Goal: Task Accomplishment & Management: Manage account settings

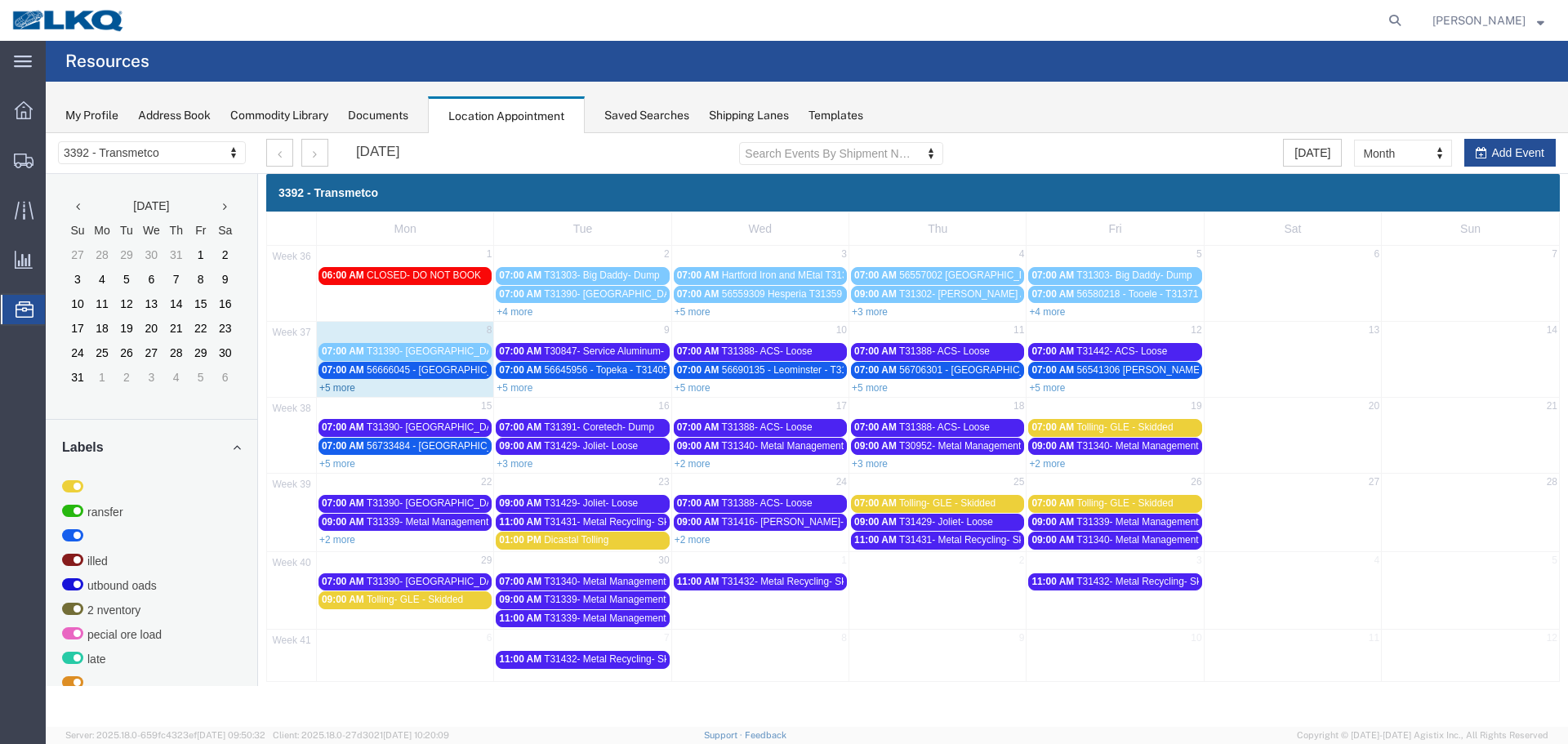
click at [342, 387] on link "+5 more" at bounding box center [337, 387] width 36 height 11
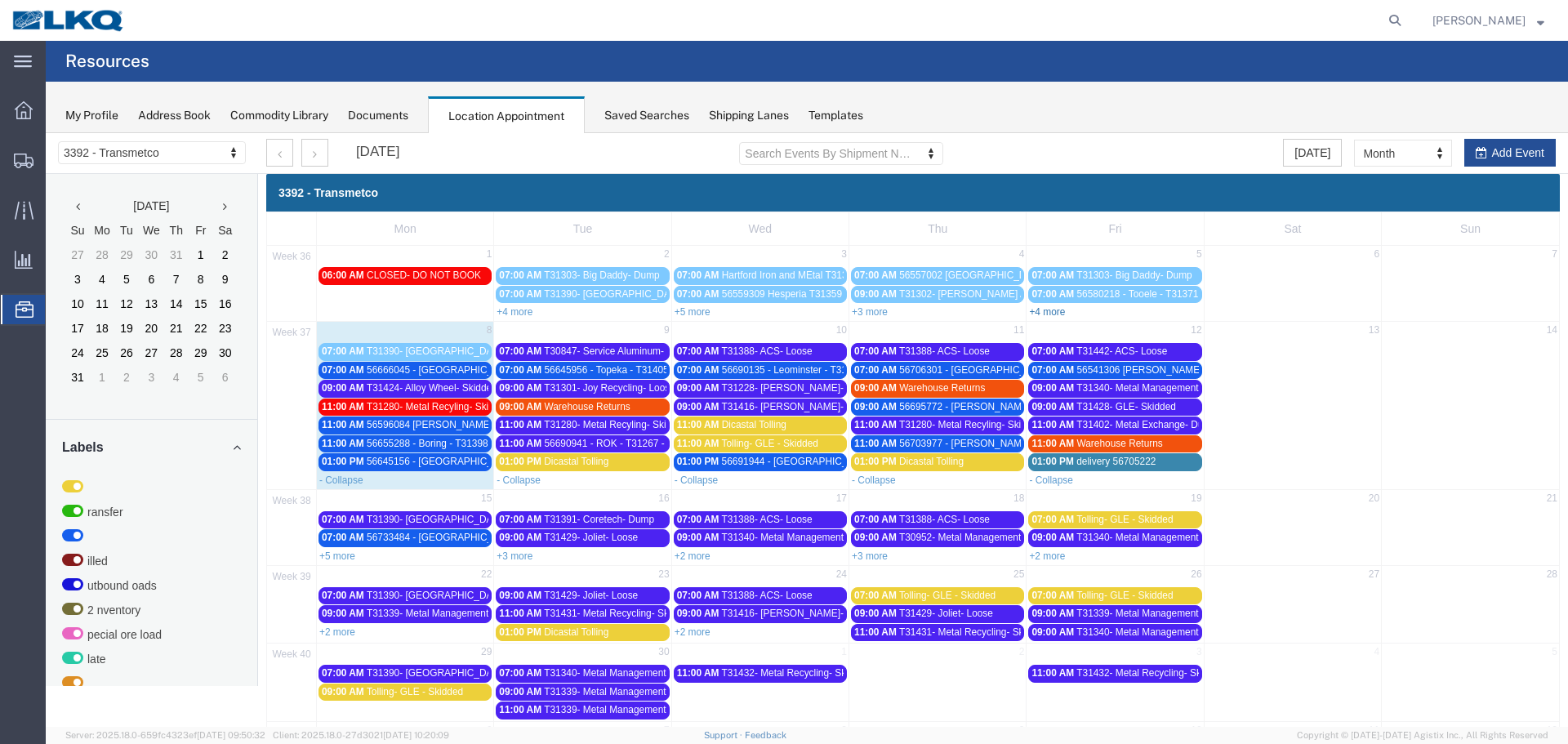
click at [1052, 309] on link "+4 more" at bounding box center [1047, 312] width 36 height 11
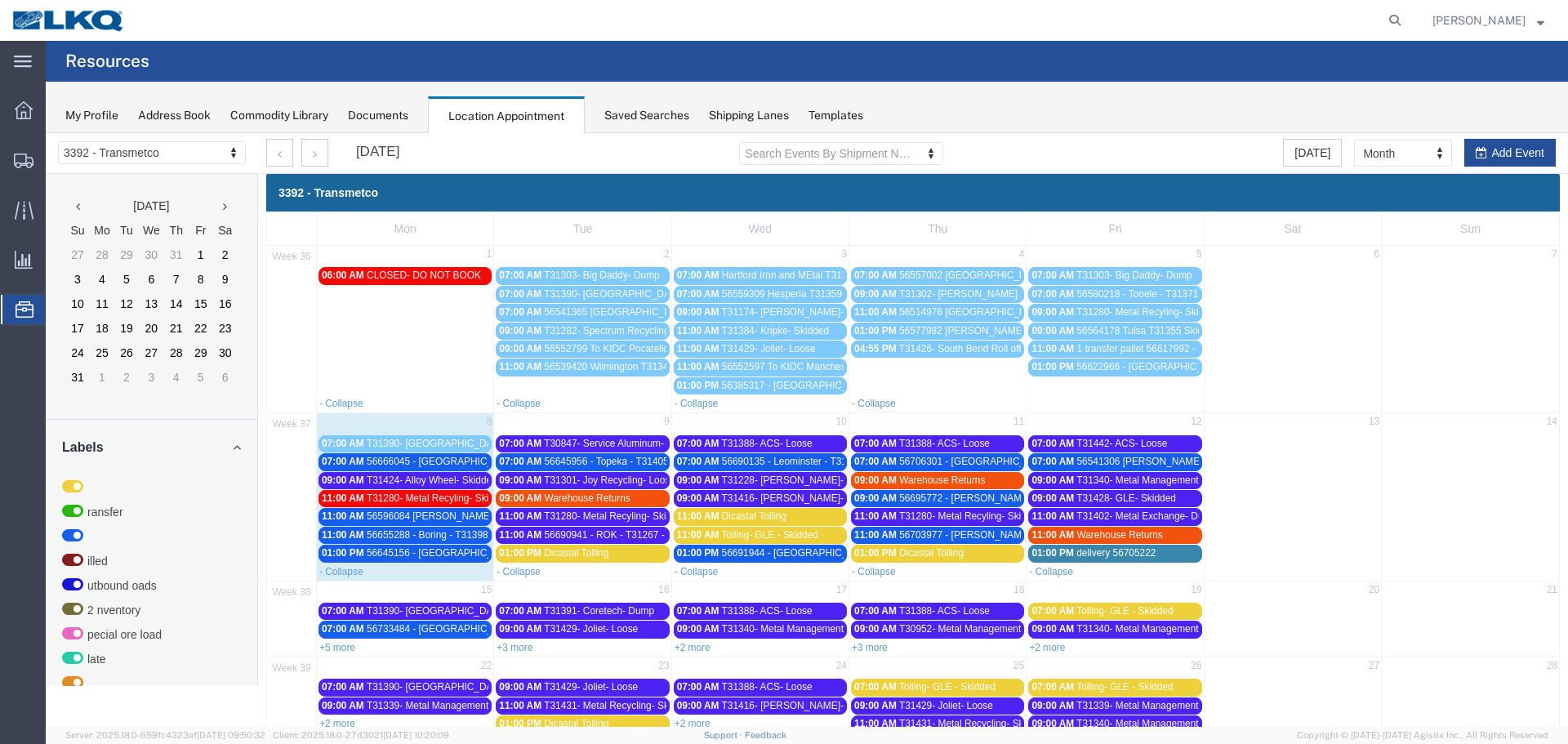
click at [415, 498] on span "T31280- Metal Recyling- Skidded" at bounding box center [439, 498] width 144 height 11
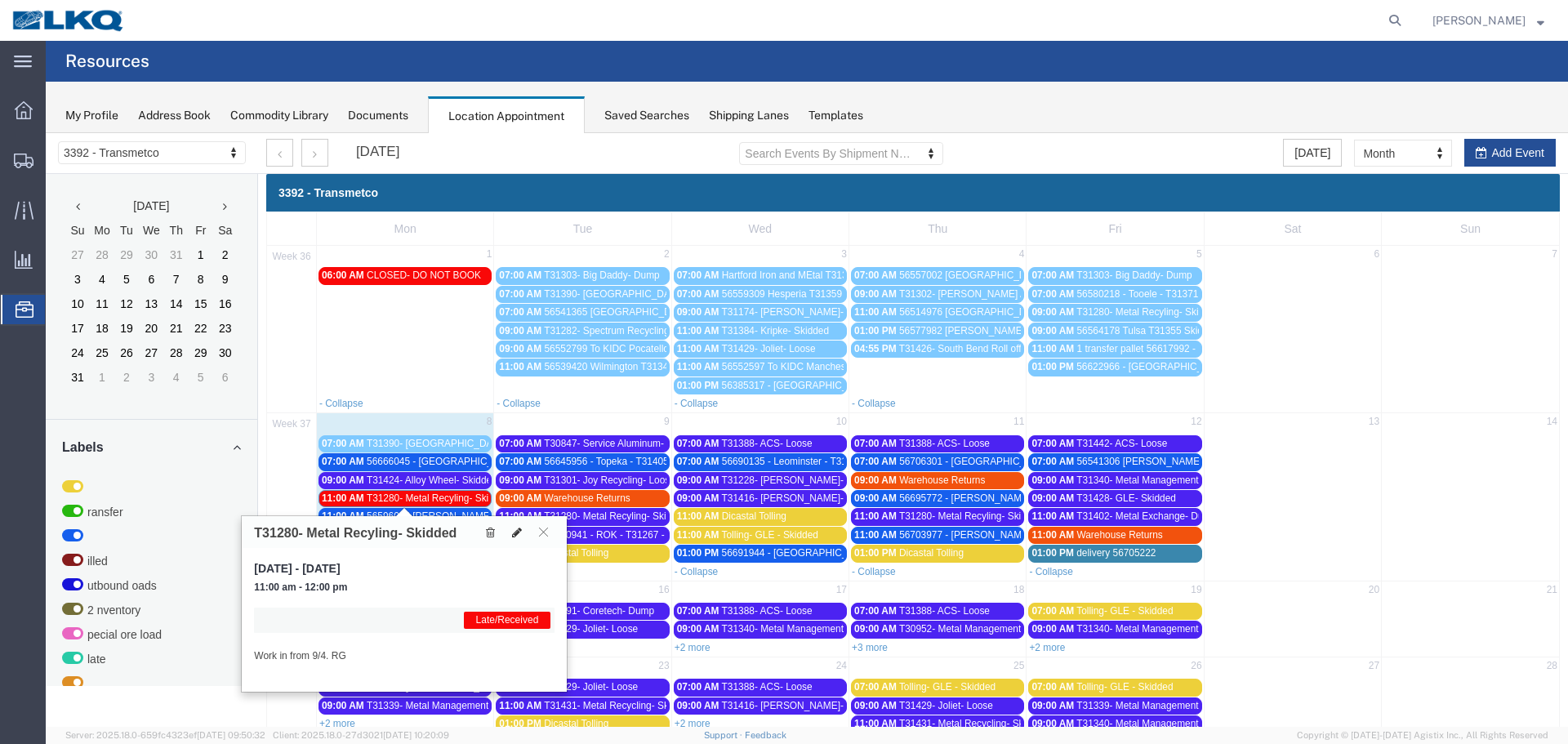
click at [514, 537] on icon at bounding box center [516, 532] width 10 height 11
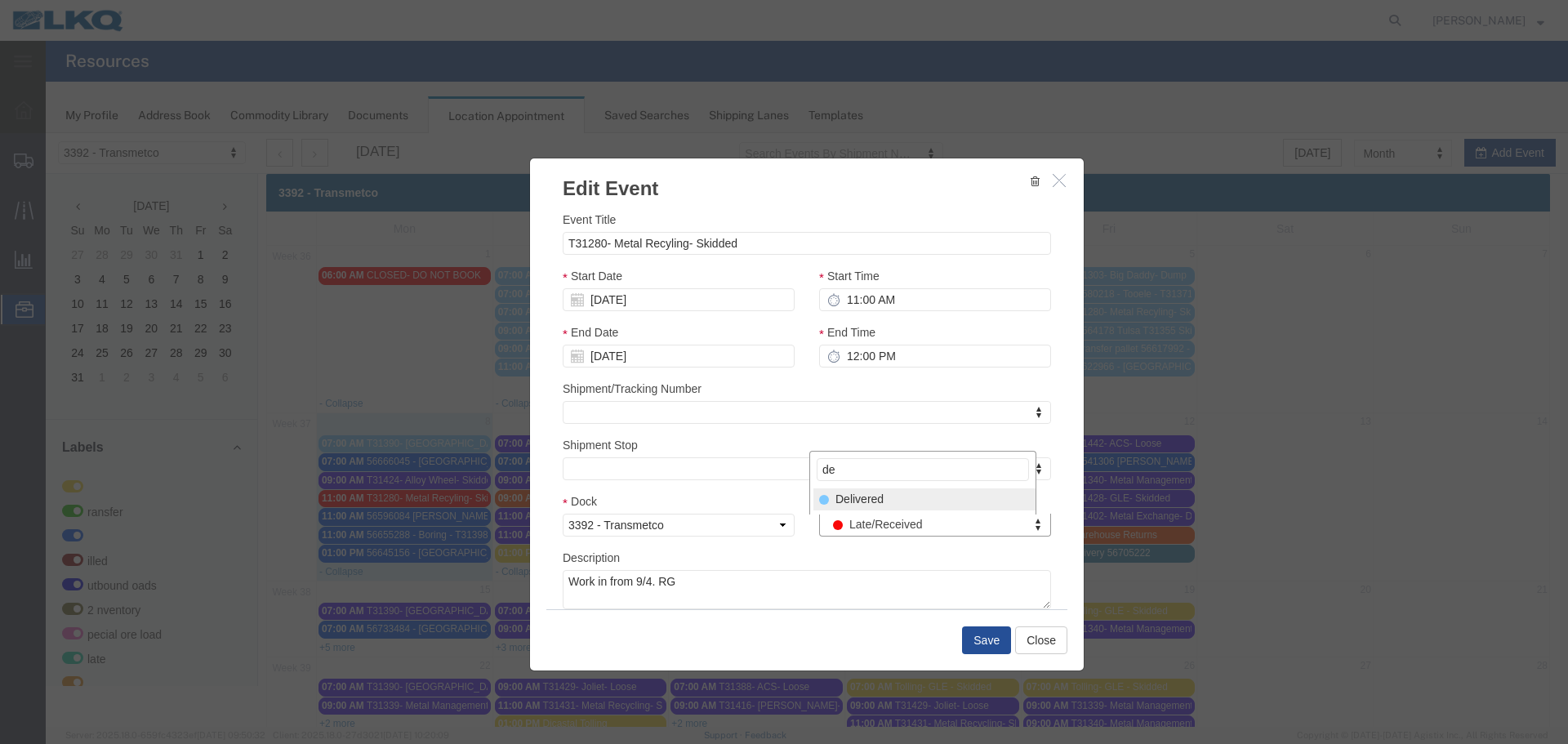
type input "de"
select select "40"
click at [972, 643] on button "Save" at bounding box center [987, 640] width 49 height 27
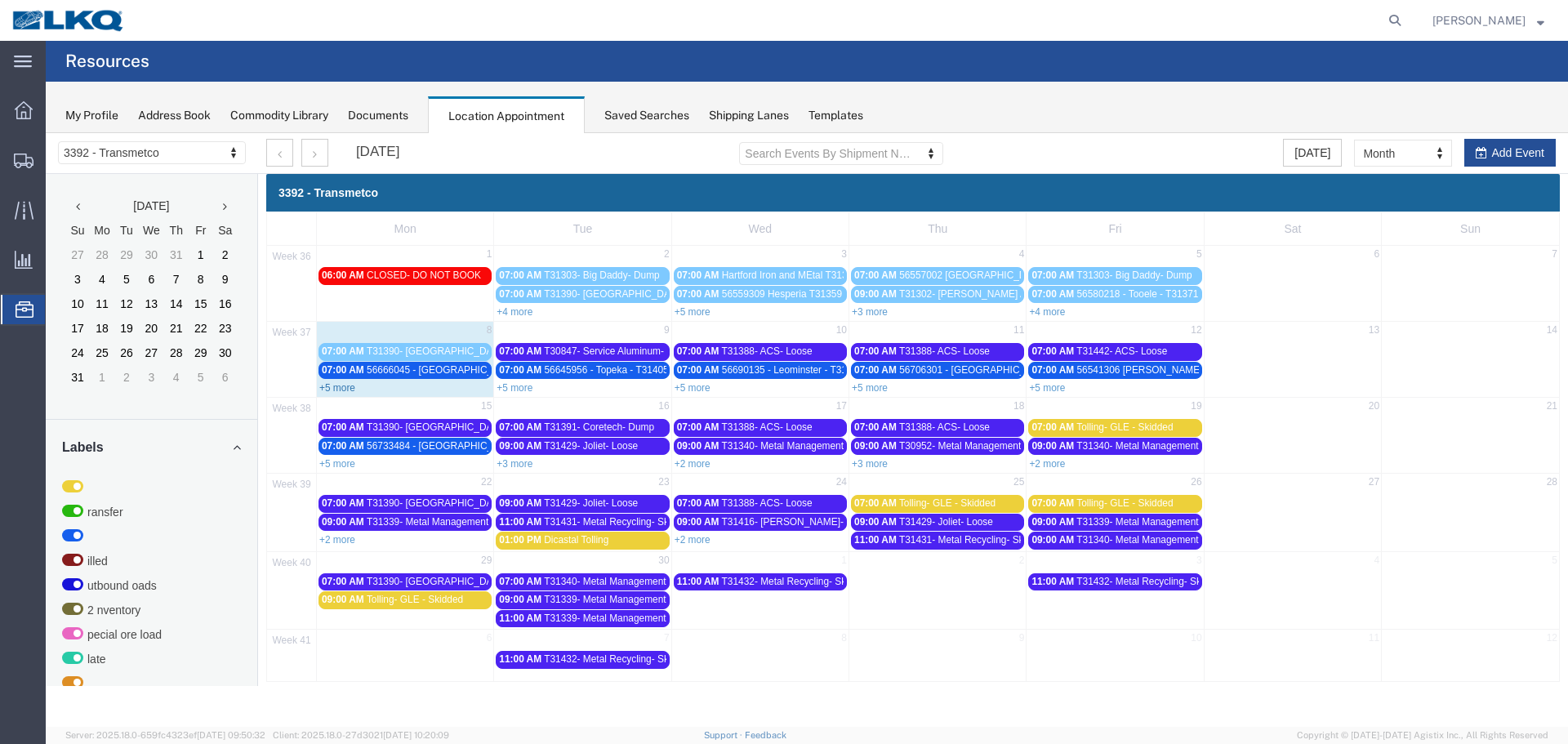
click at [328, 390] on link "+5 more" at bounding box center [337, 387] width 36 height 11
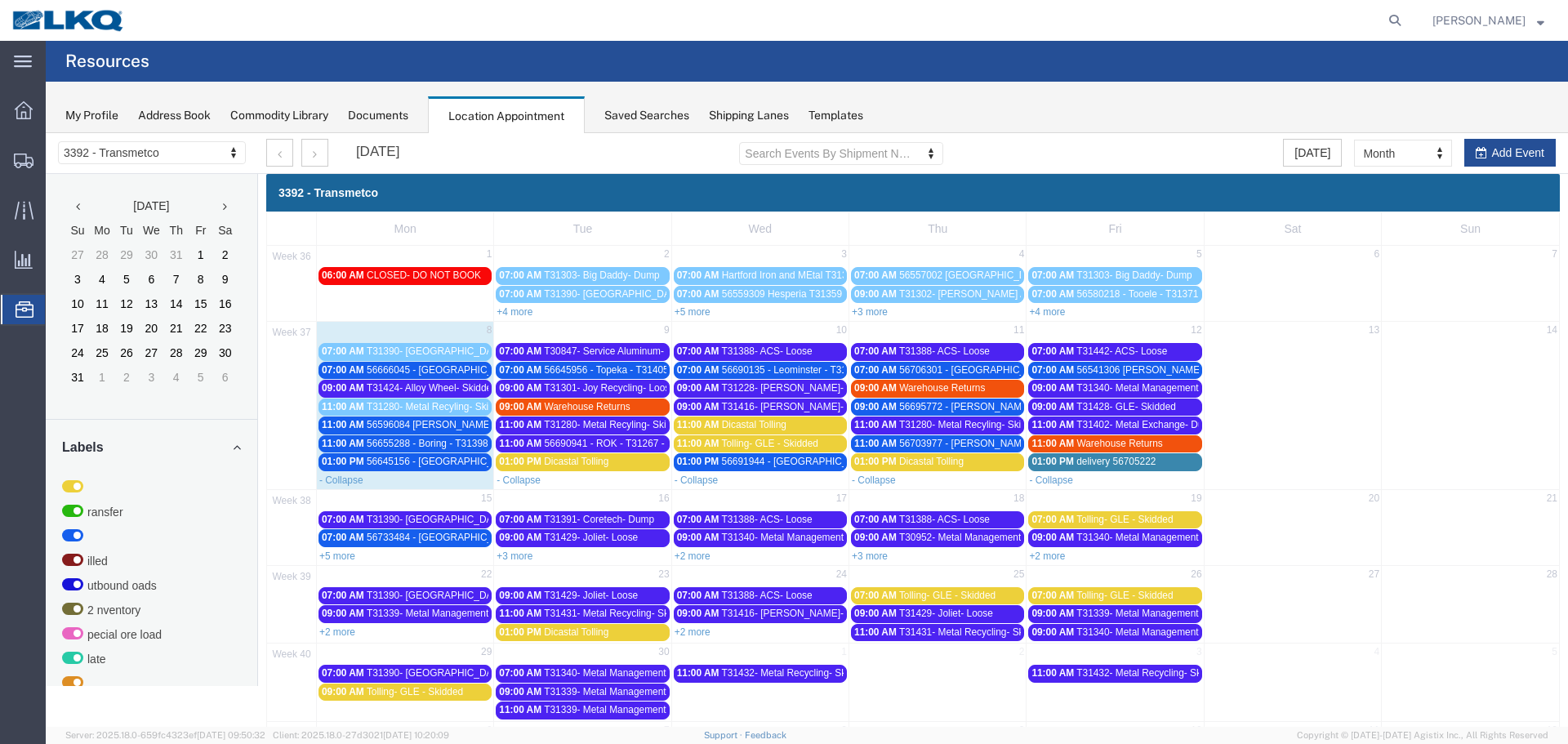
click at [464, 387] on span "T31424- Alloy Wheel- Skidded" at bounding box center [432, 387] width 131 height 11
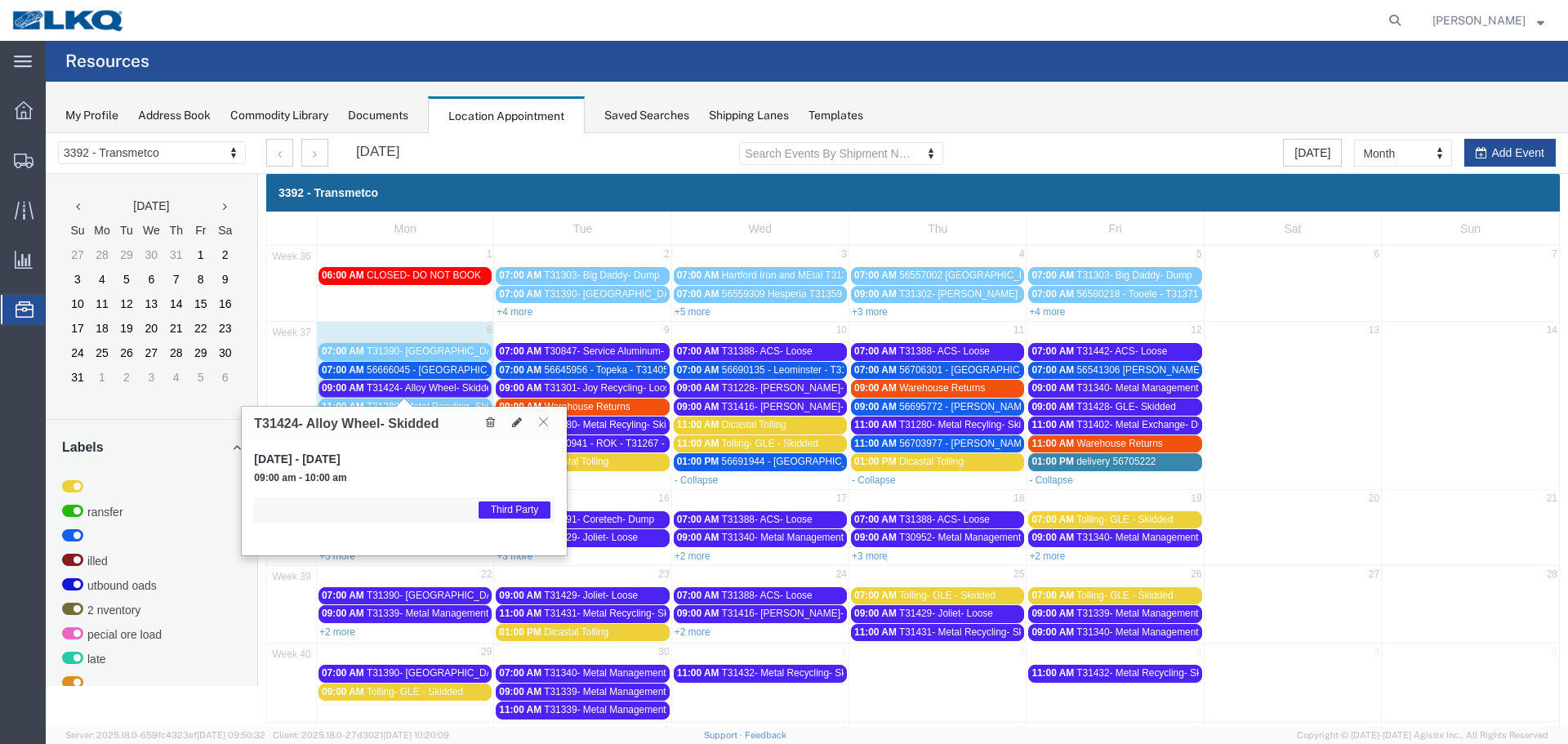
click at [547, 421] on icon at bounding box center [544, 421] width 9 height 10
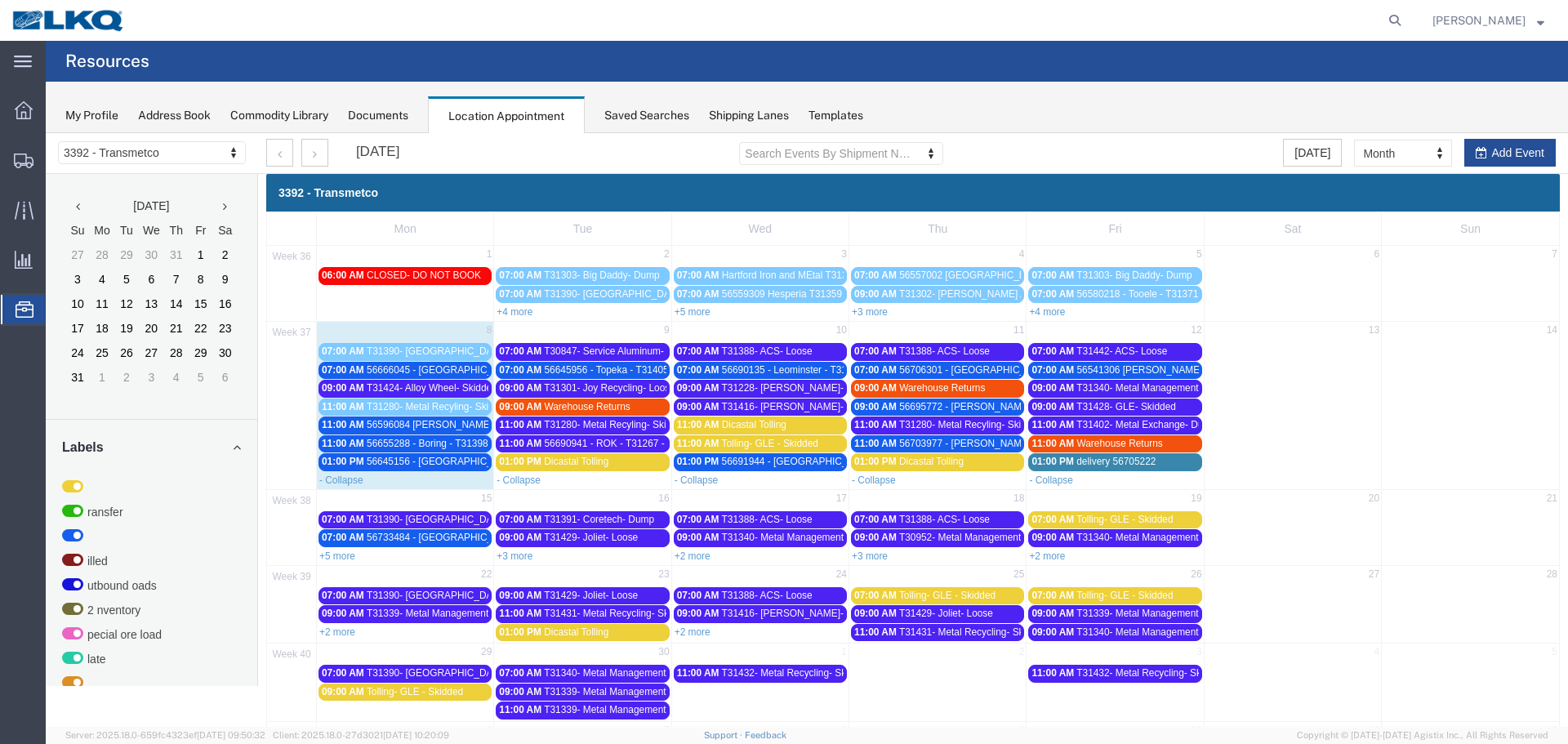
click at [460, 369] on span "56666045 - [GEOGRAPHIC_DATA] - T31397 - Palletized" at bounding box center [490, 370] width 245 height 11
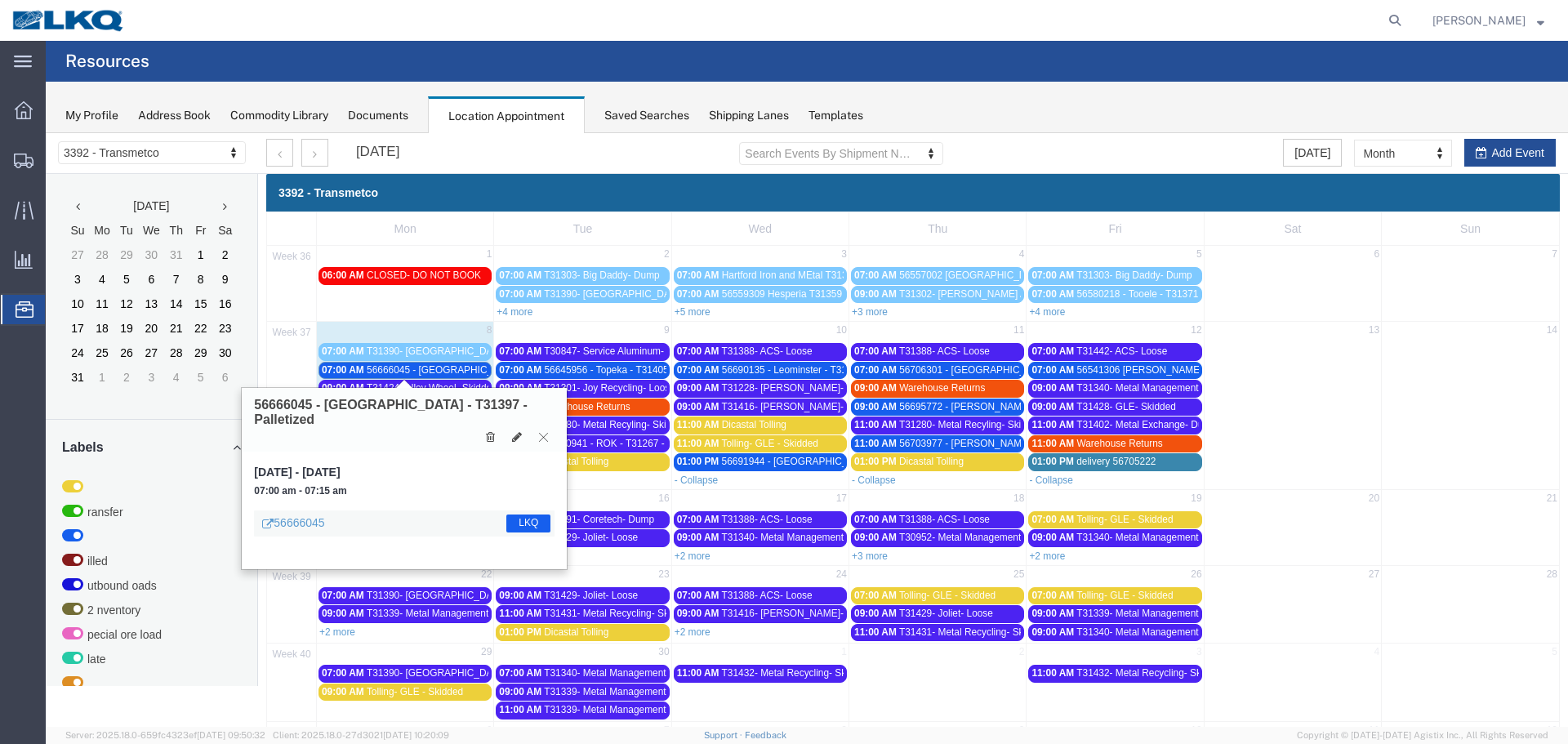
click at [540, 432] on icon at bounding box center [544, 437] width 9 height 10
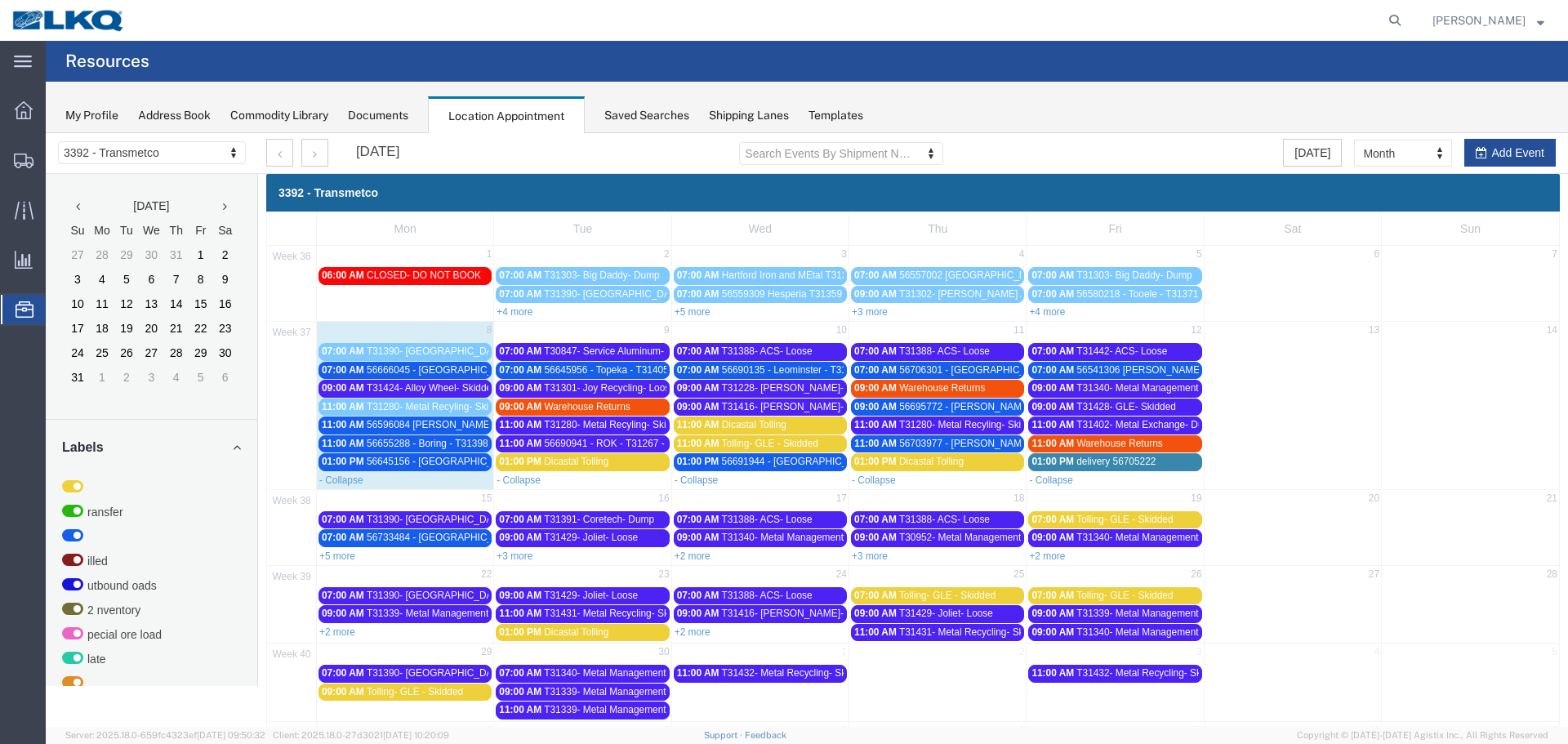
click at [447, 426] on span "56596084 [PERSON_NAME] T31382 Skidded" at bounding box center [467, 425] width 199 height 11
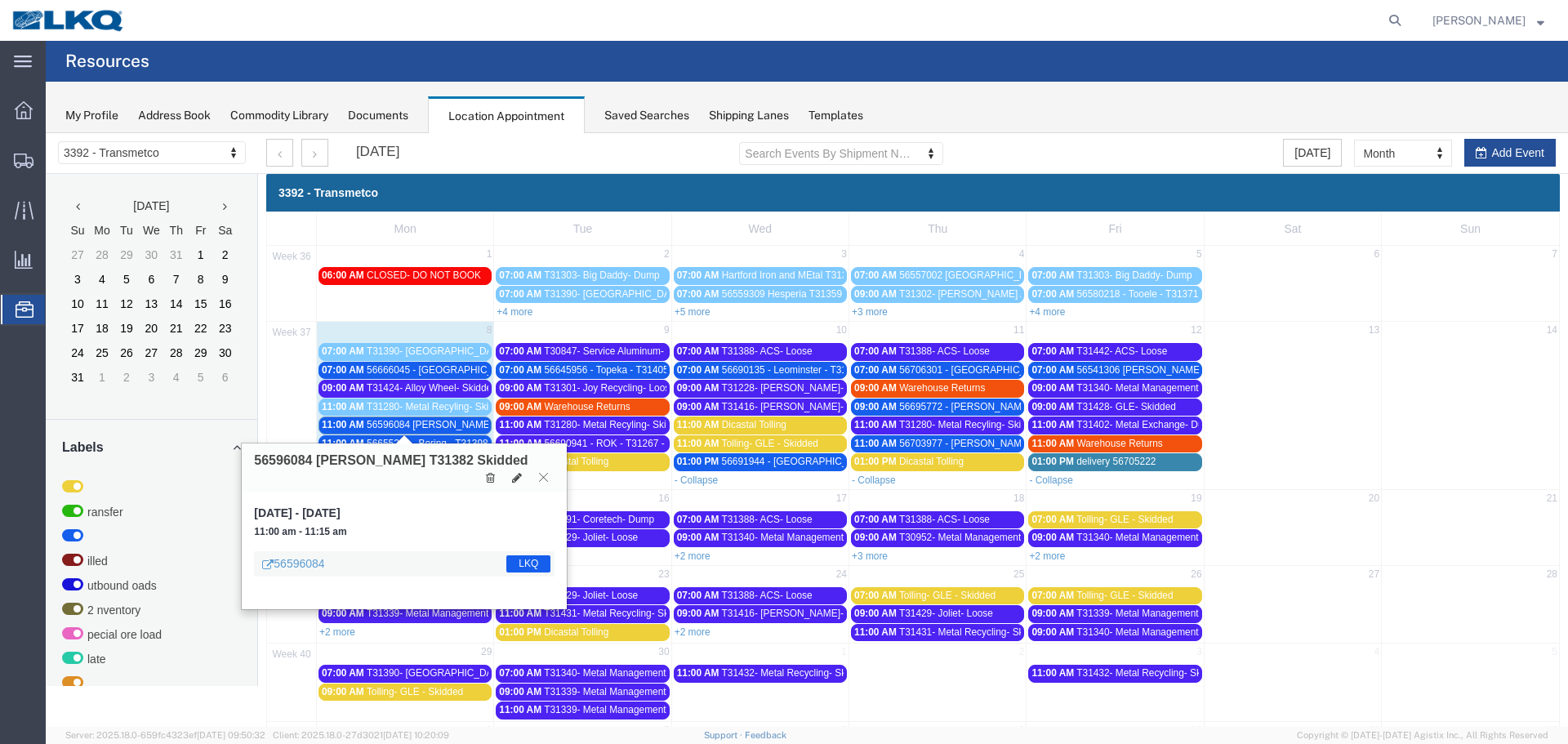
click at [546, 472] on icon at bounding box center [544, 477] width 9 height 10
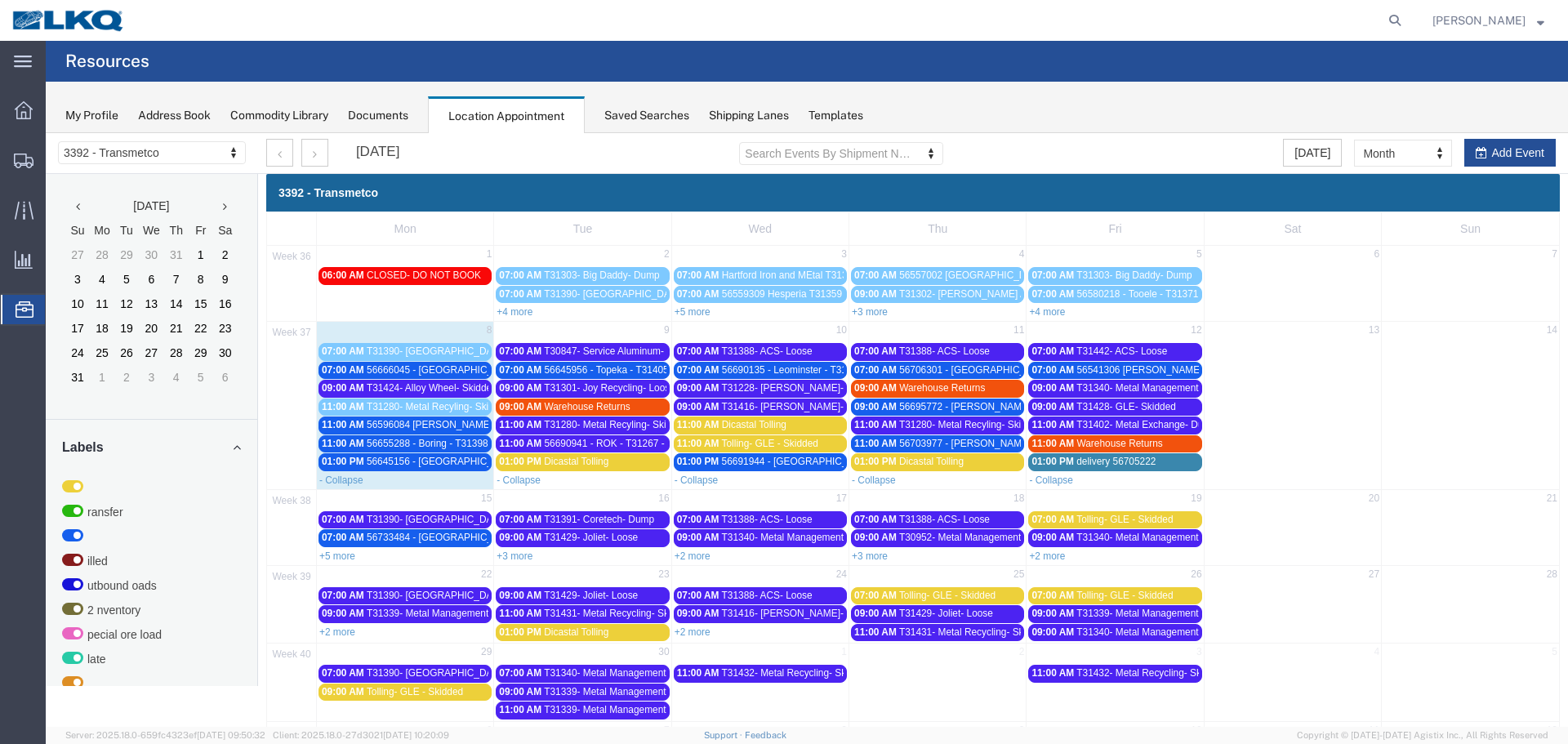
click at [392, 388] on span "T31424- Alloy Wheel- Skidded" at bounding box center [432, 387] width 131 height 11
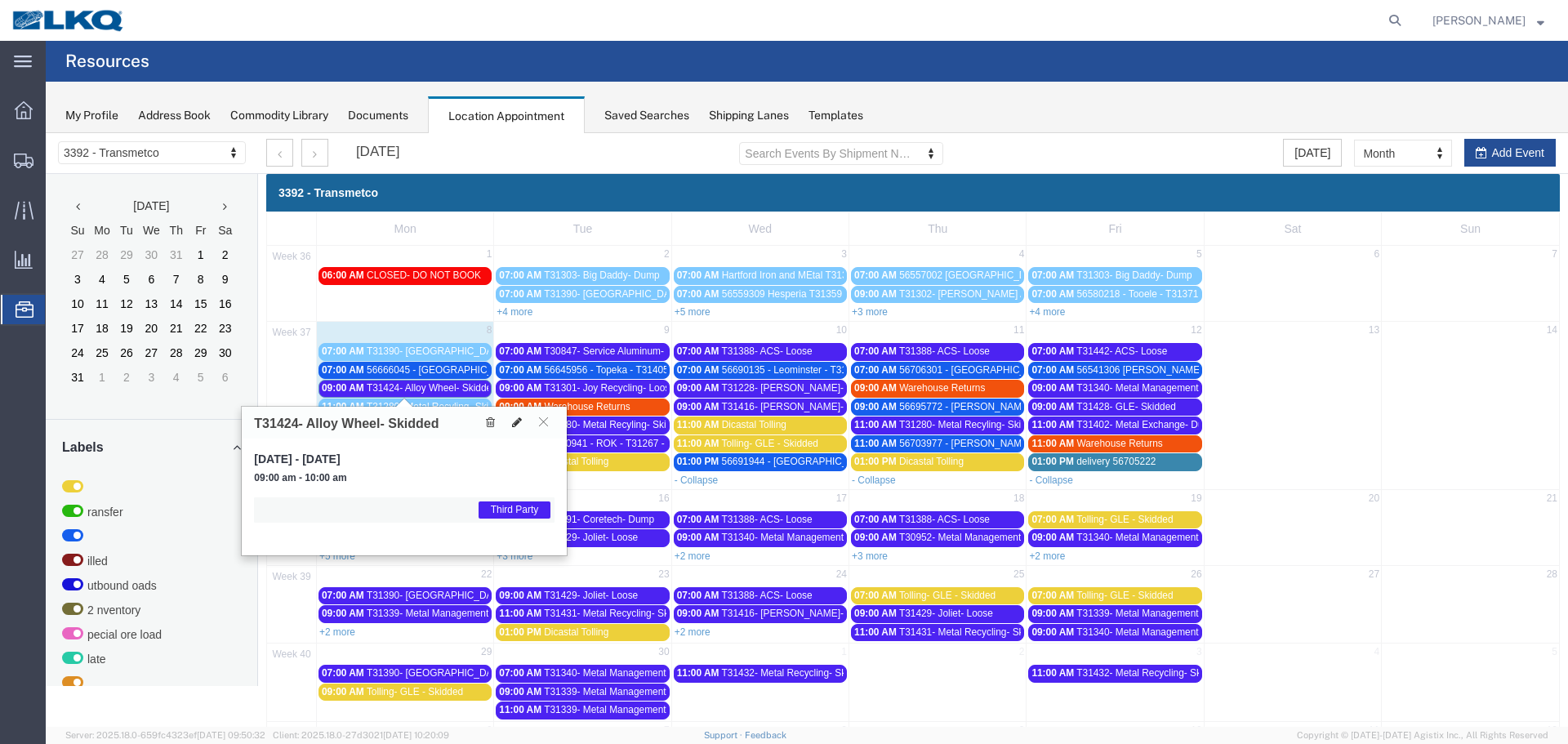
click at [513, 424] on icon at bounding box center [516, 422] width 10 height 11
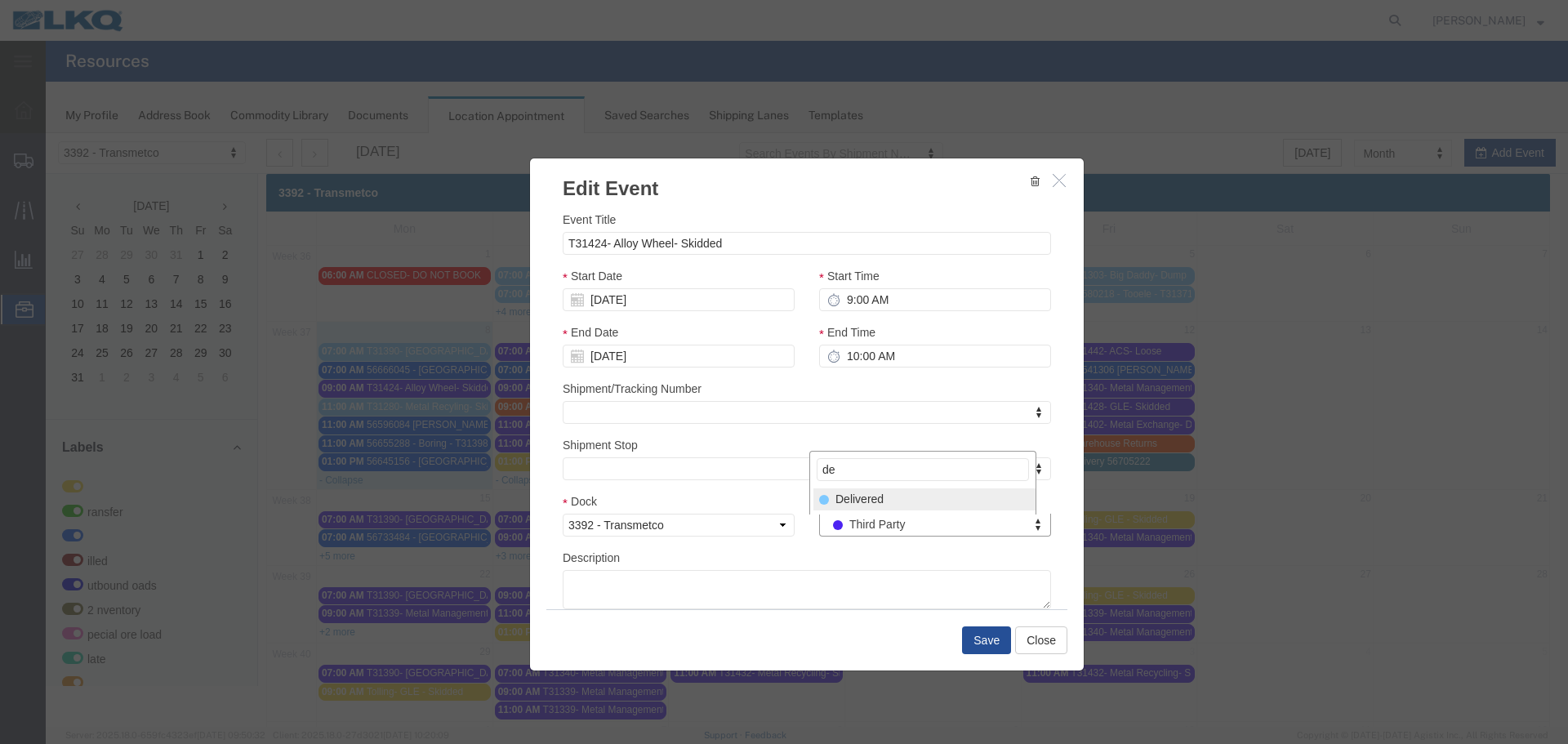
type input "de"
select select "40"
click at [987, 644] on button "Save" at bounding box center [987, 640] width 49 height 27
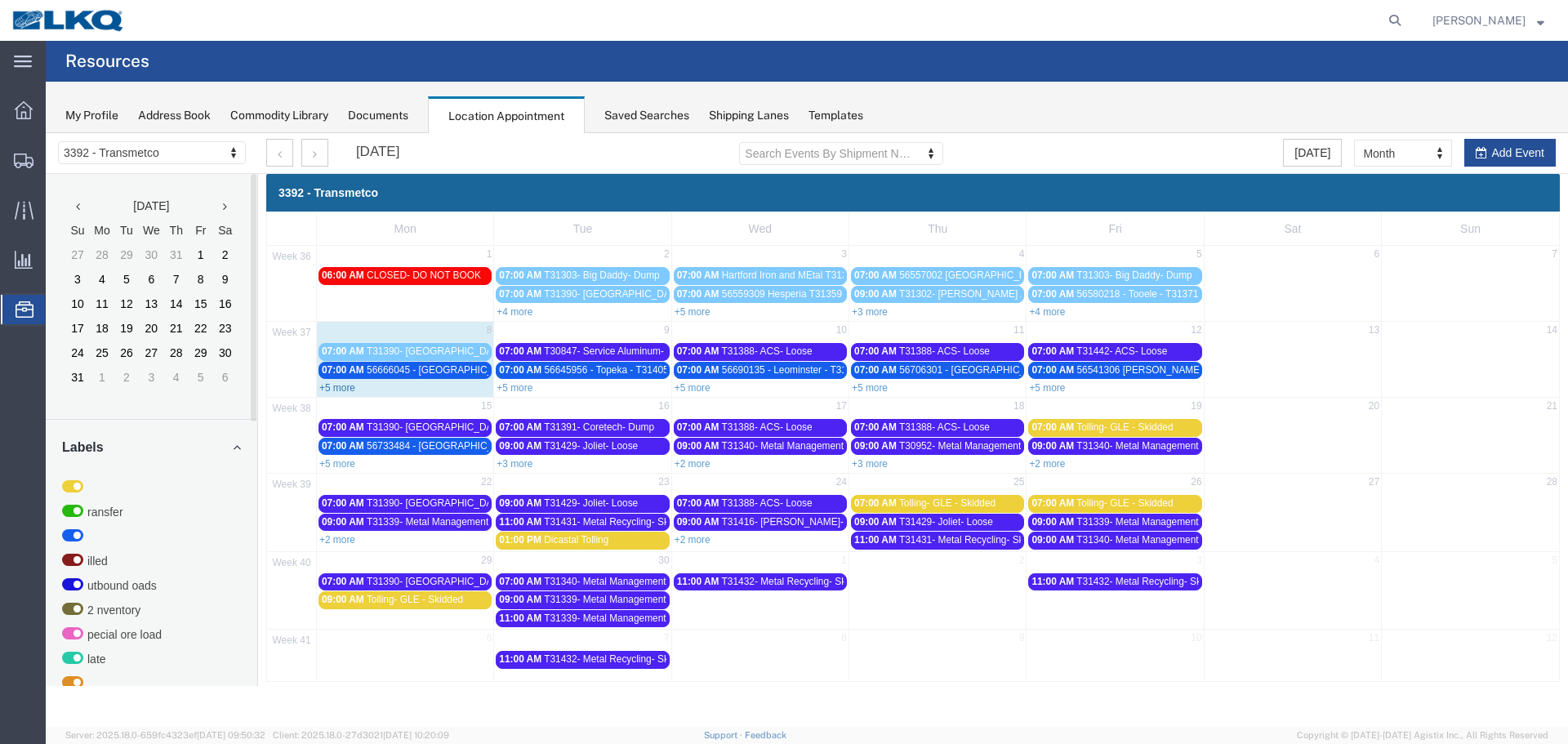
click at [334, 387] on link "+5 more" at bounding box center [337, 387] width 36 height 11
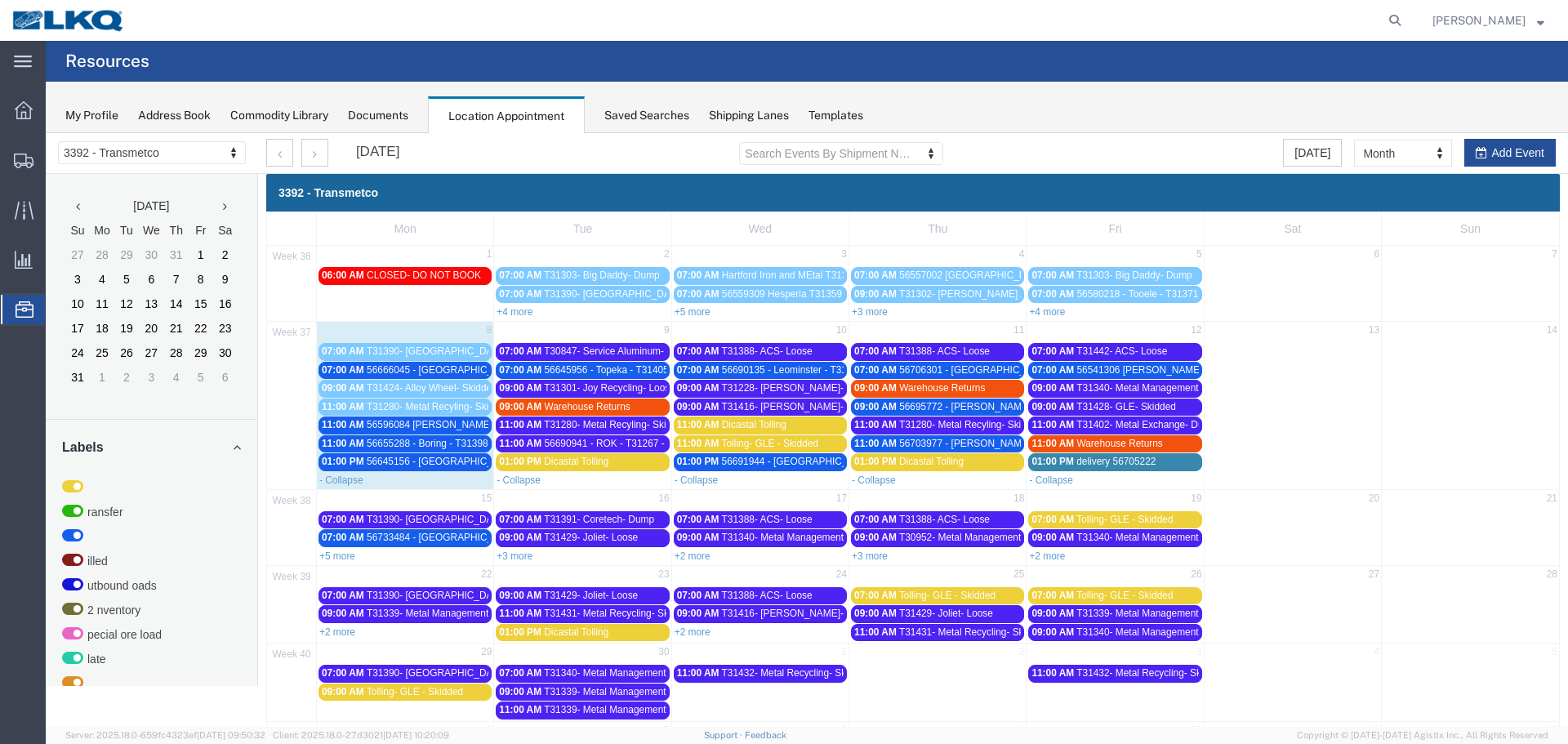
click at [408, 370] on span "56666045 - [GEOGRAPHIC_DATA] - T31397 - Palletized" at bounding box center [490, 370] width 245 height 11
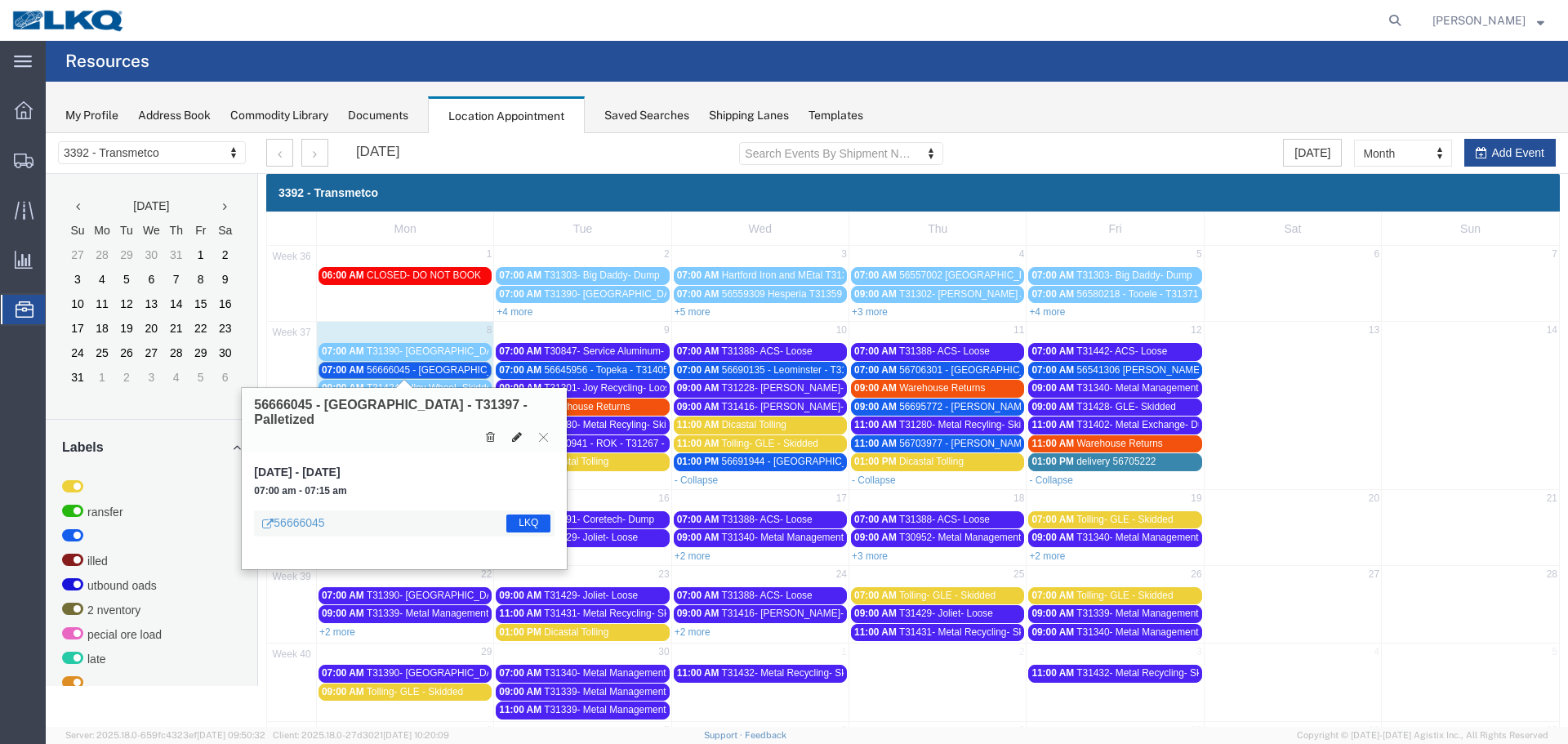
click at [514, 432] on icon at bounding box center [516, 437] width 10 height 11
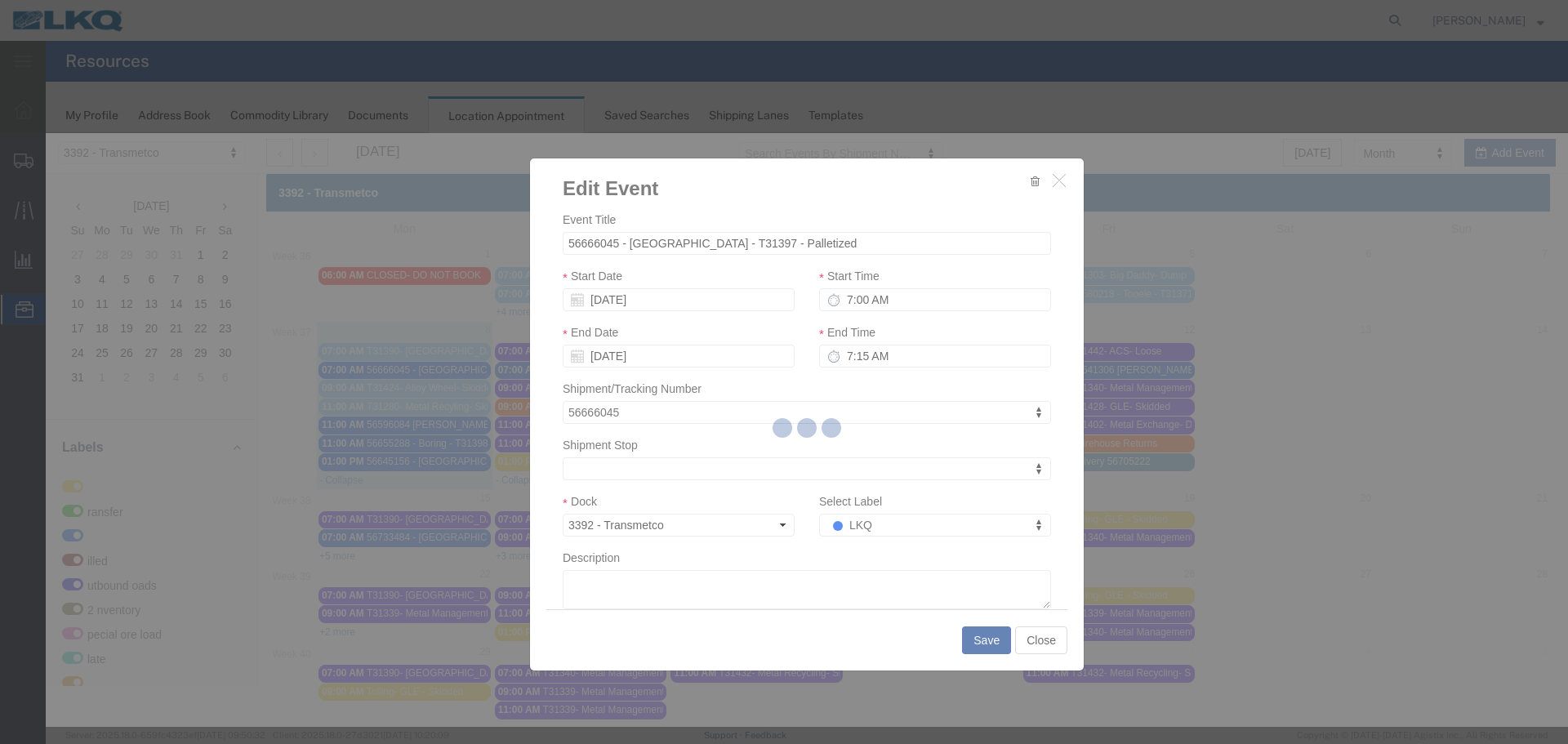
click at [839, 521] on div at bounding box center [807, 430] width 1522 height 594
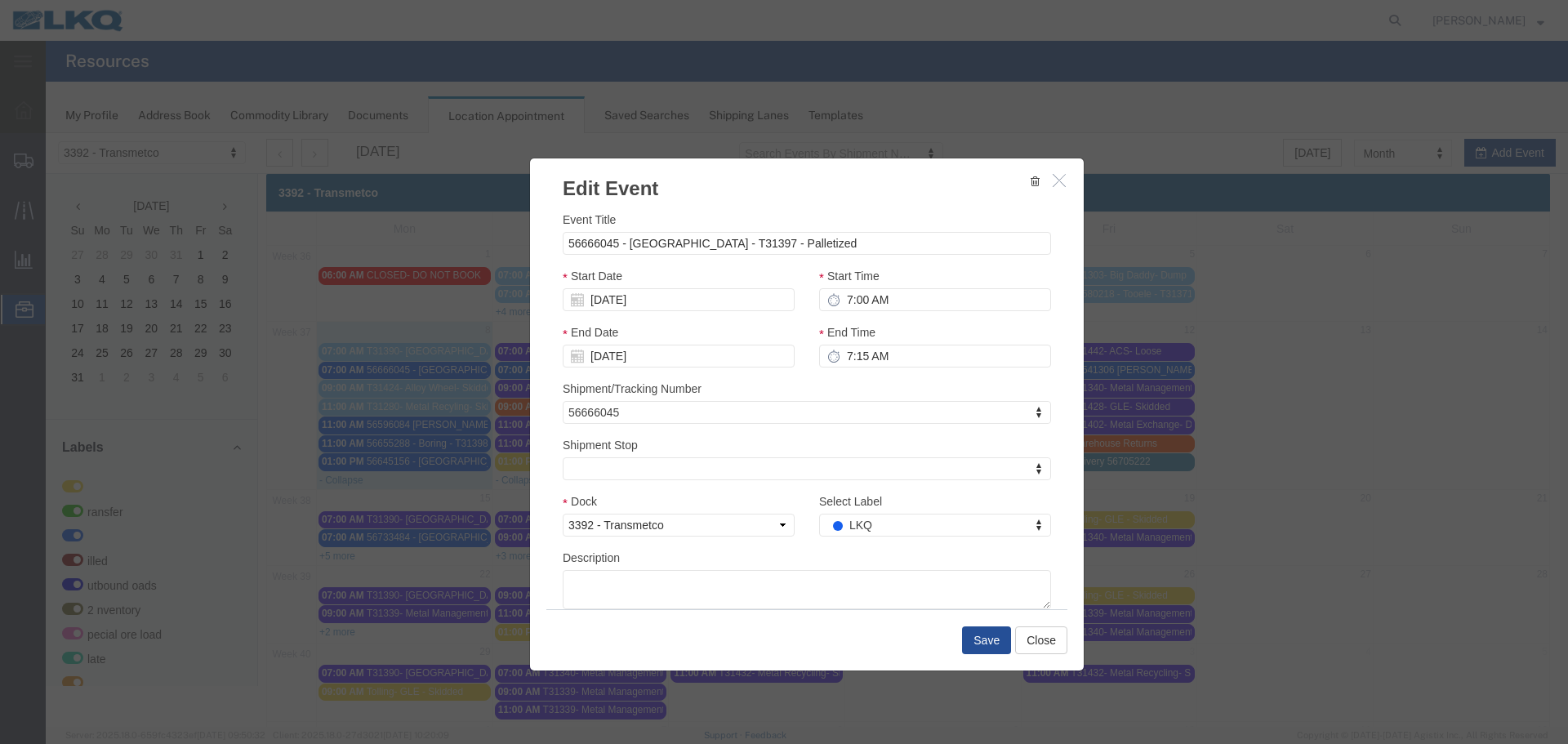
select select
type input "de"
select select "40"
click at [990, 646] on button "Save" at bounding box center [987, 640] width 49 height 27
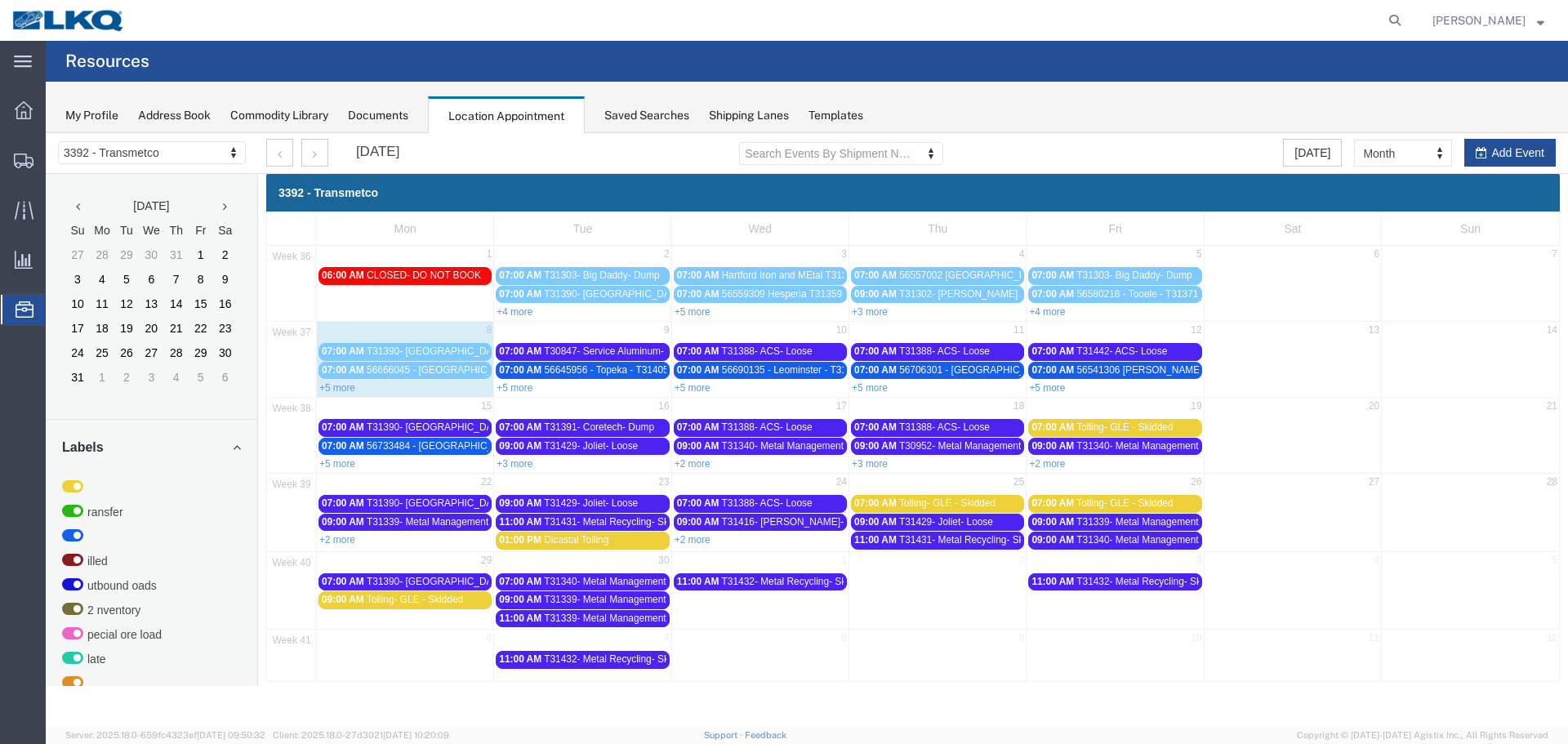
click at [344, 389] on link "+5 more" at bounding box center [337, 387] width 36 height 11
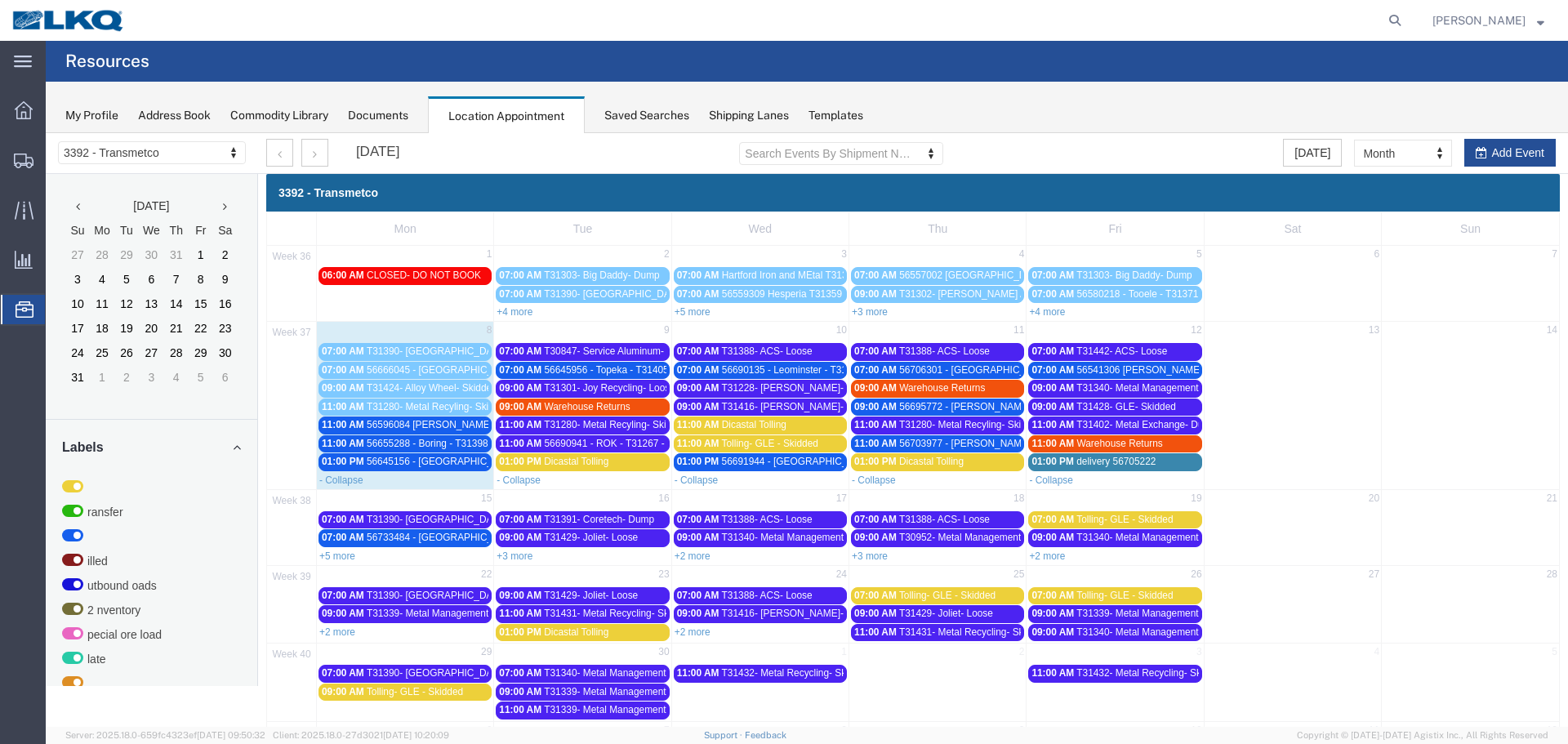
click at [379, 444] on span "56655288 - Boring - T31398 - Palletized" at bounding box center [453, 443] width 172 height 11
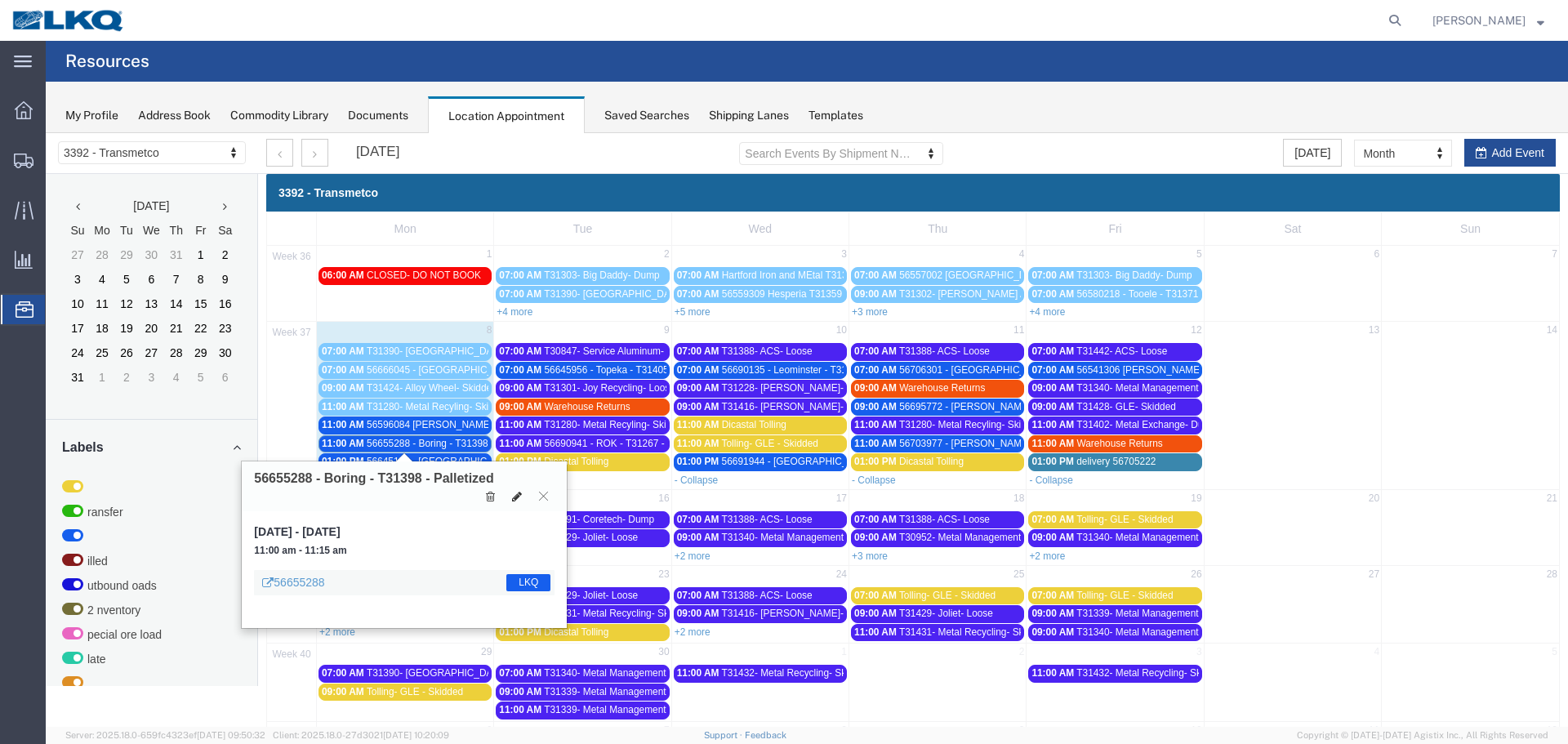
click at [519, 495] on icon at bounding box center [516, 496] width 10 height 11
select select "100"
select select "1"
select select "22"
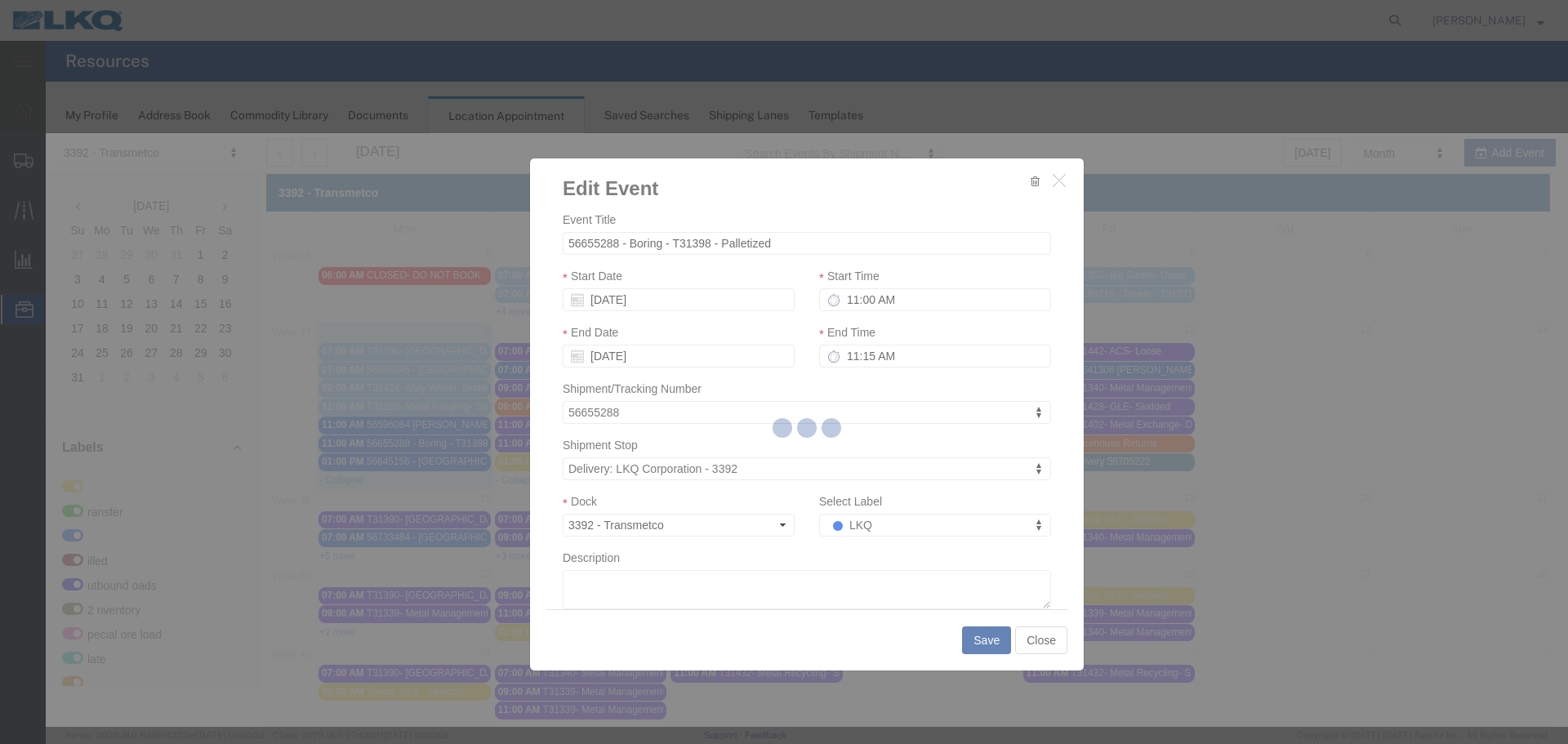
click at [866, 524] on div at bounding box center [807, 430] width 1522 height 594
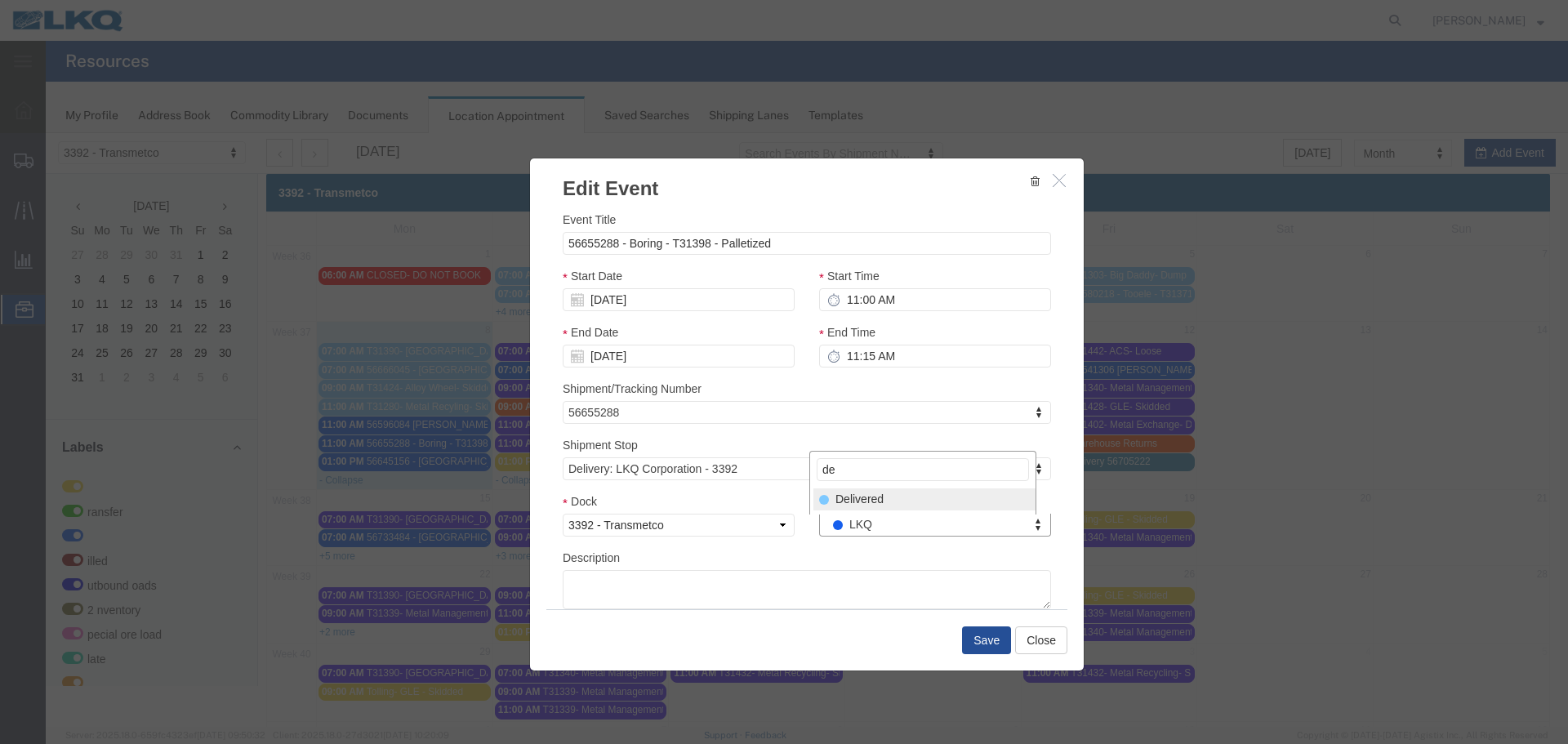
type input "de"
select select "40"
click at [982, 642] on button "Save" at bounding box center [987, 640] width 49 height 27
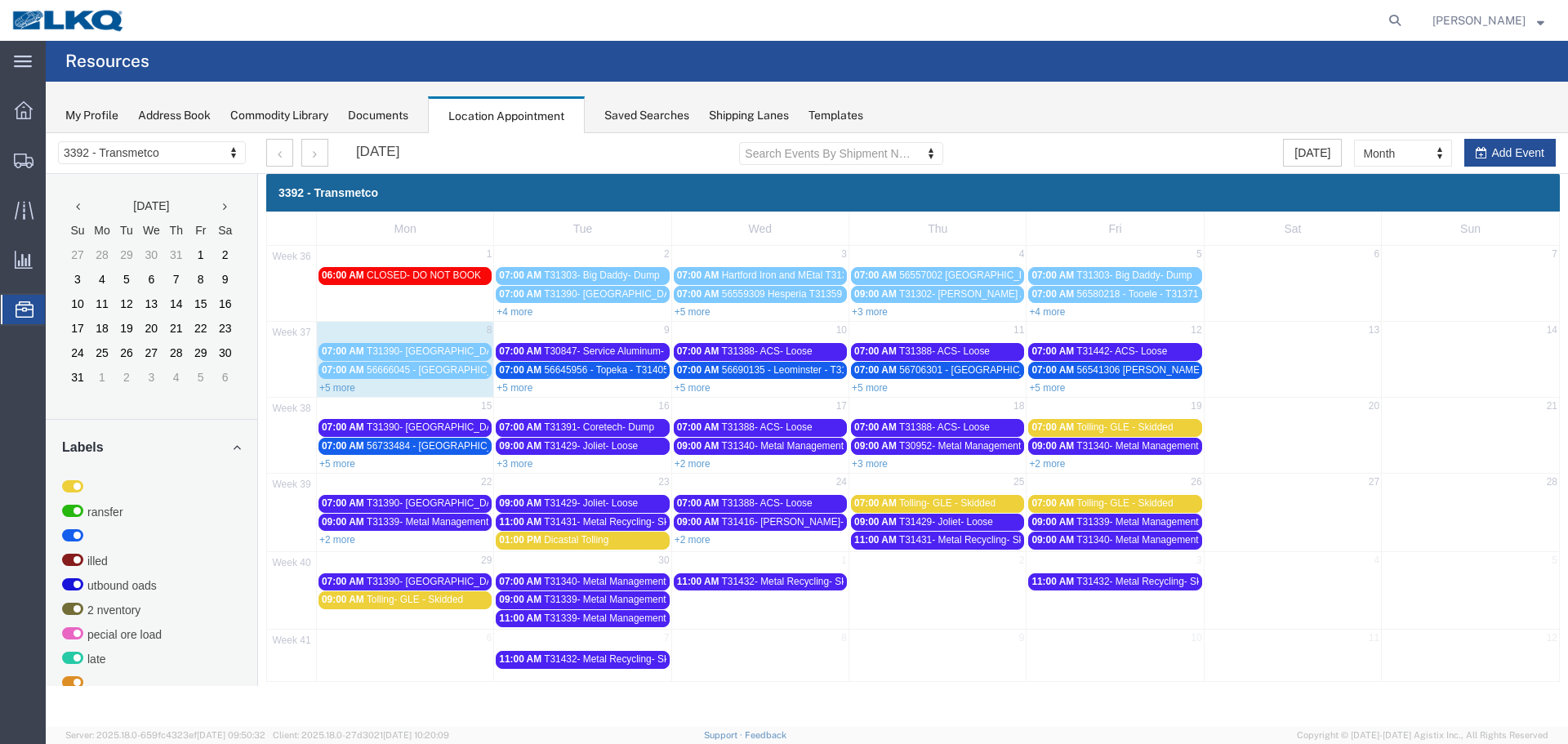
click at [347, 388] on link "+5 more" at bounding box center [337, 387] width 36 height 11
